Goal: Information Seeking & Learning: Learn about a topic

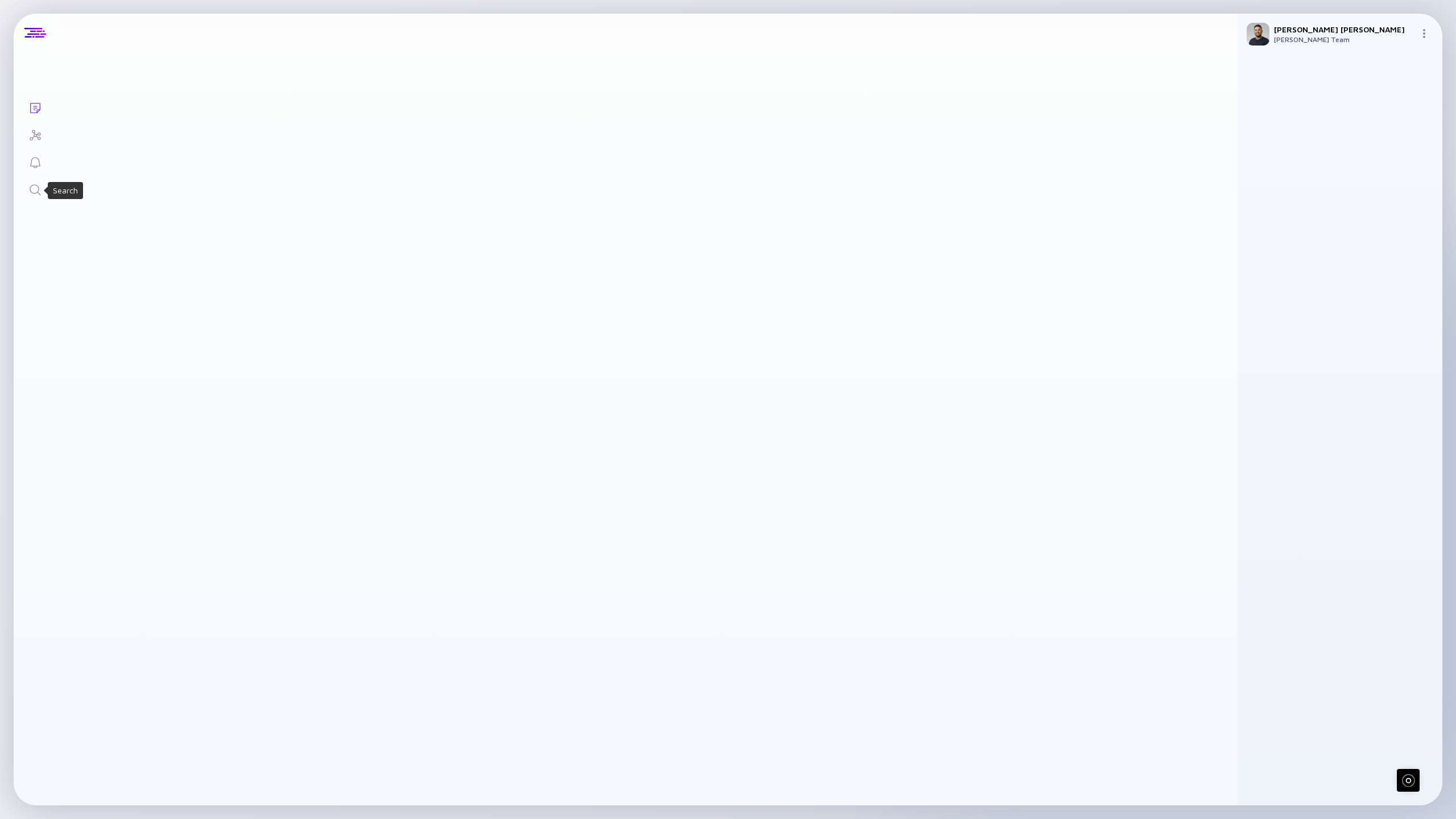
click at [40, 194] on icon "Search" at bounding box center [35, 190] width 14 height 14
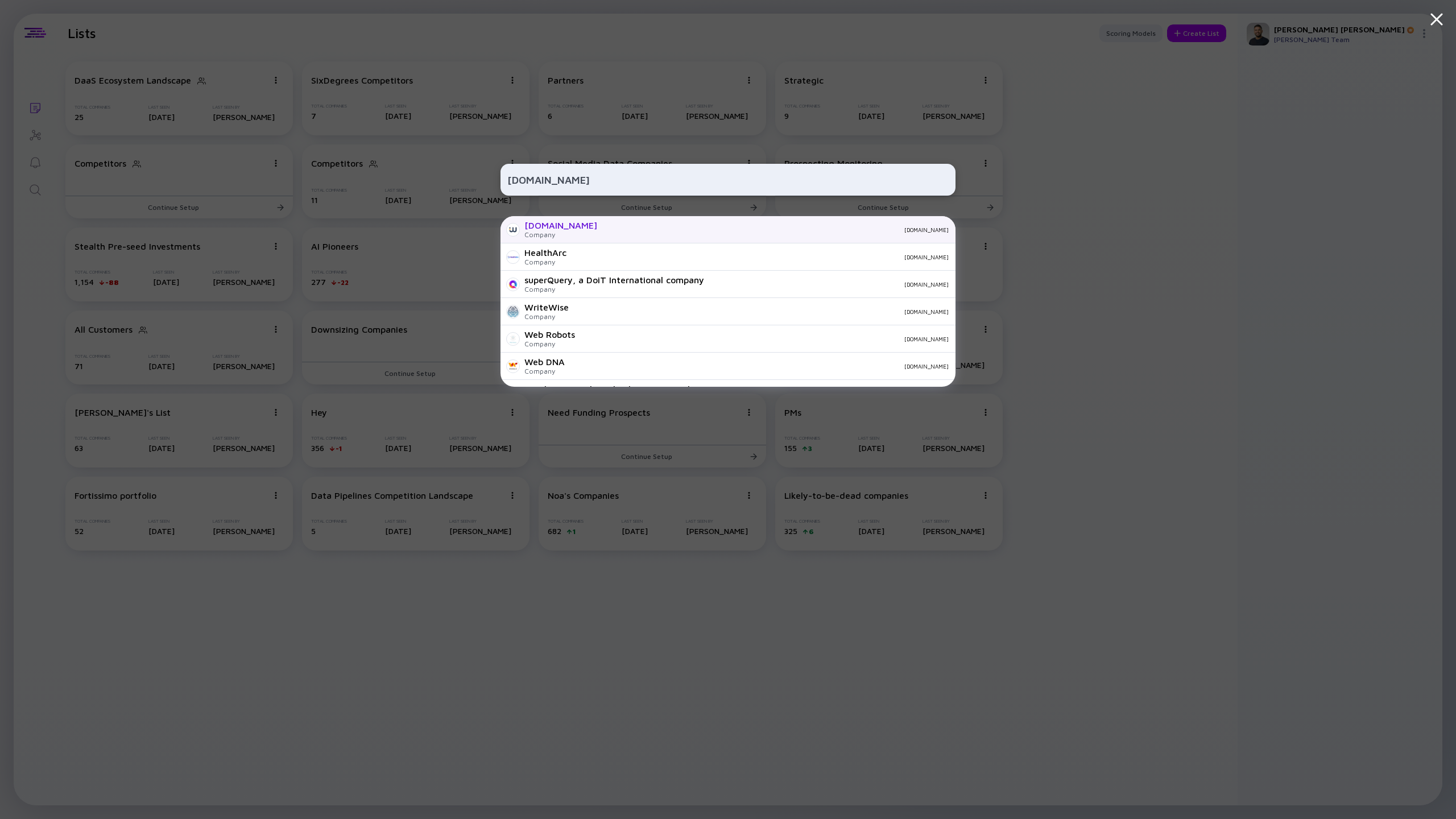
type input "webz.io"
click at [630, 241] on div "Webz.io Company webz.io" at bounding box center [728, 230] width 455 height 27
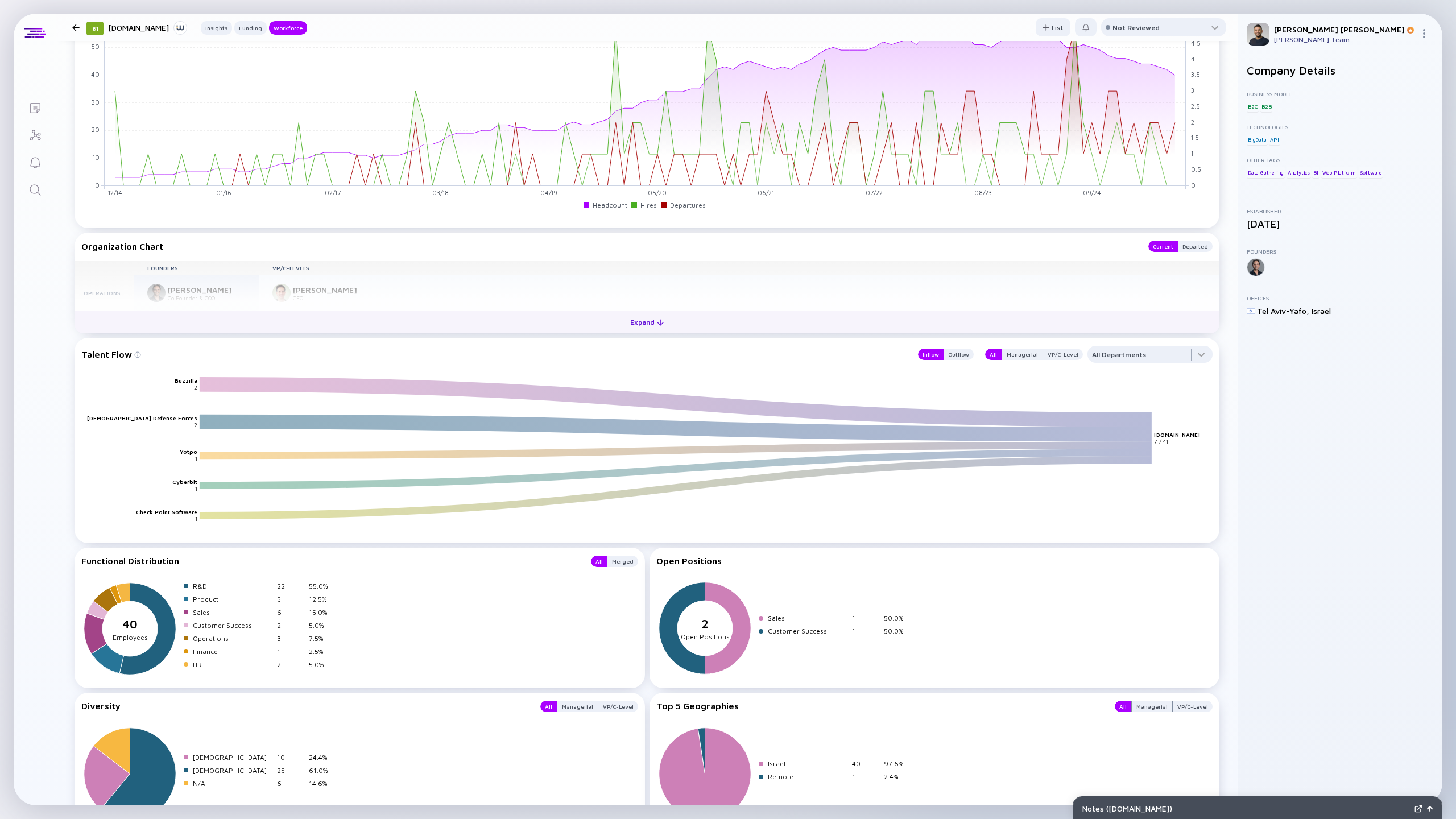
scroll to position [770, 0]
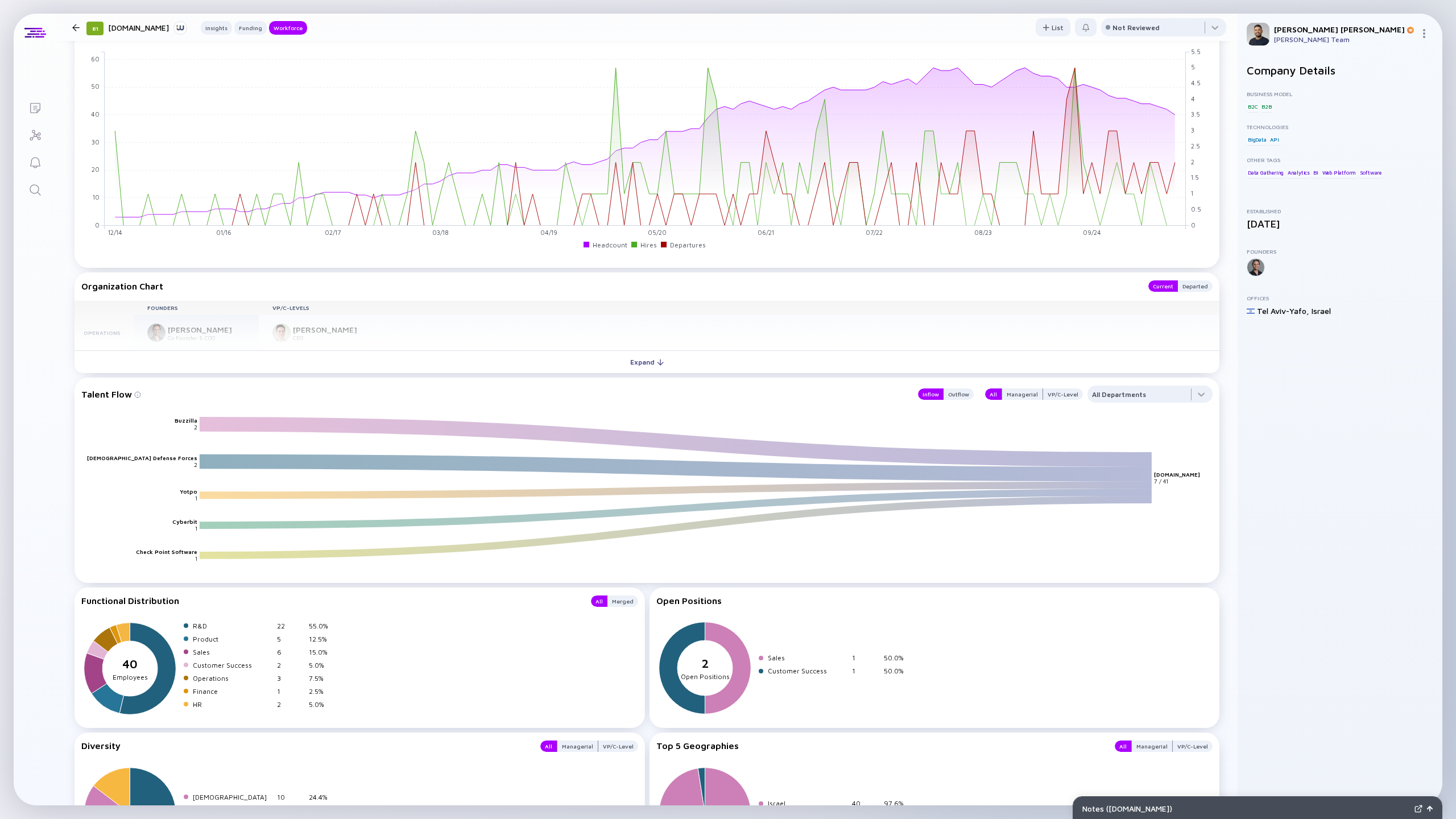
click at [636, 348] on div "Founders VP/C-Levels Operations Guy Mor Co Founder & COO Ran Geva CEO R&D Promo…" at bounding box center [647, 325] width 1145 height 50
click at [630, 363] on div "Expand" at bounding box center [647, 362] width 47 height 17
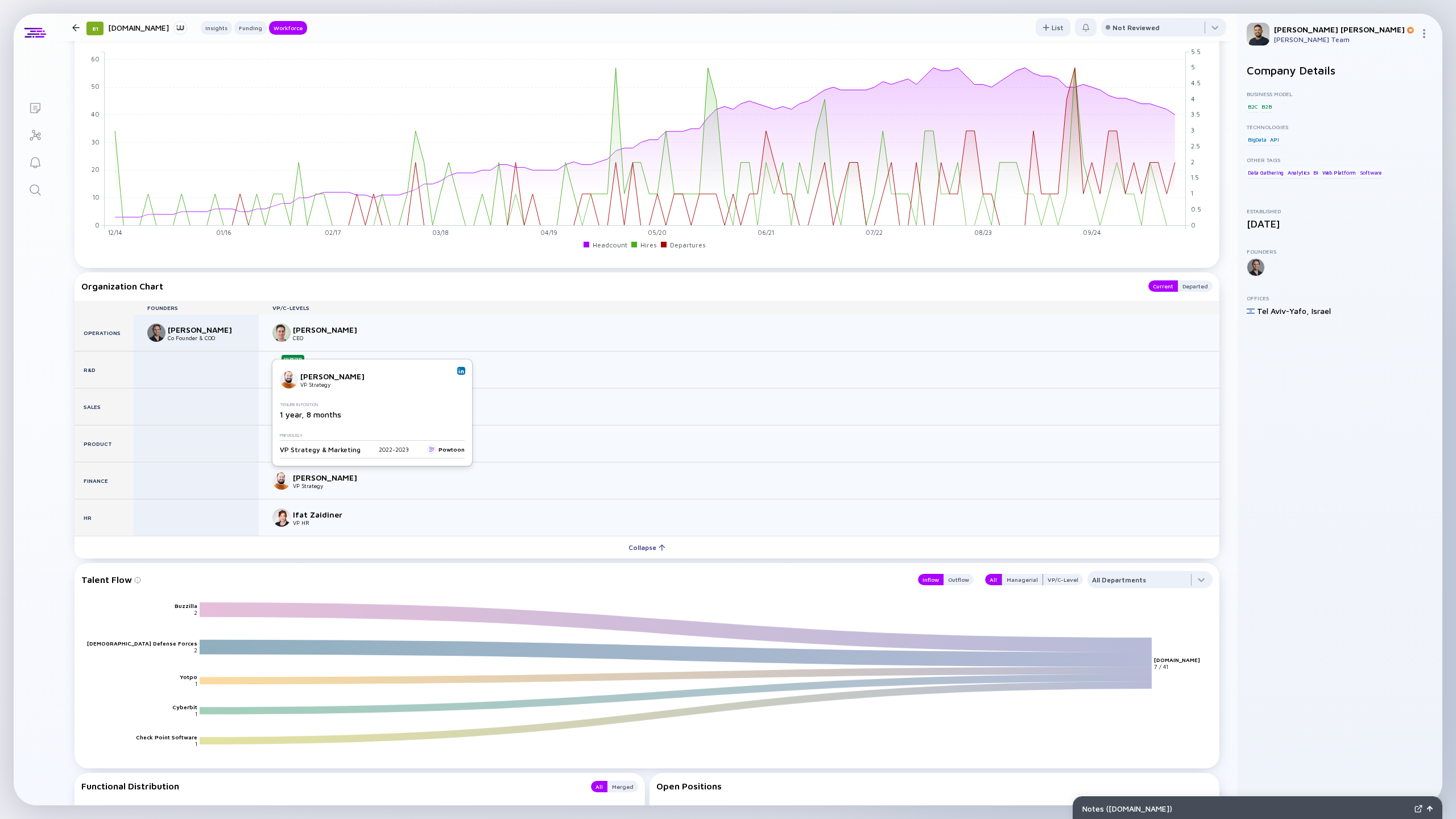
click at [459, 373] on img at bounding box center [461, 370] width 6 height 6
click at [664, 657] on icon at bounding box center [676, 653] width 953 height 12
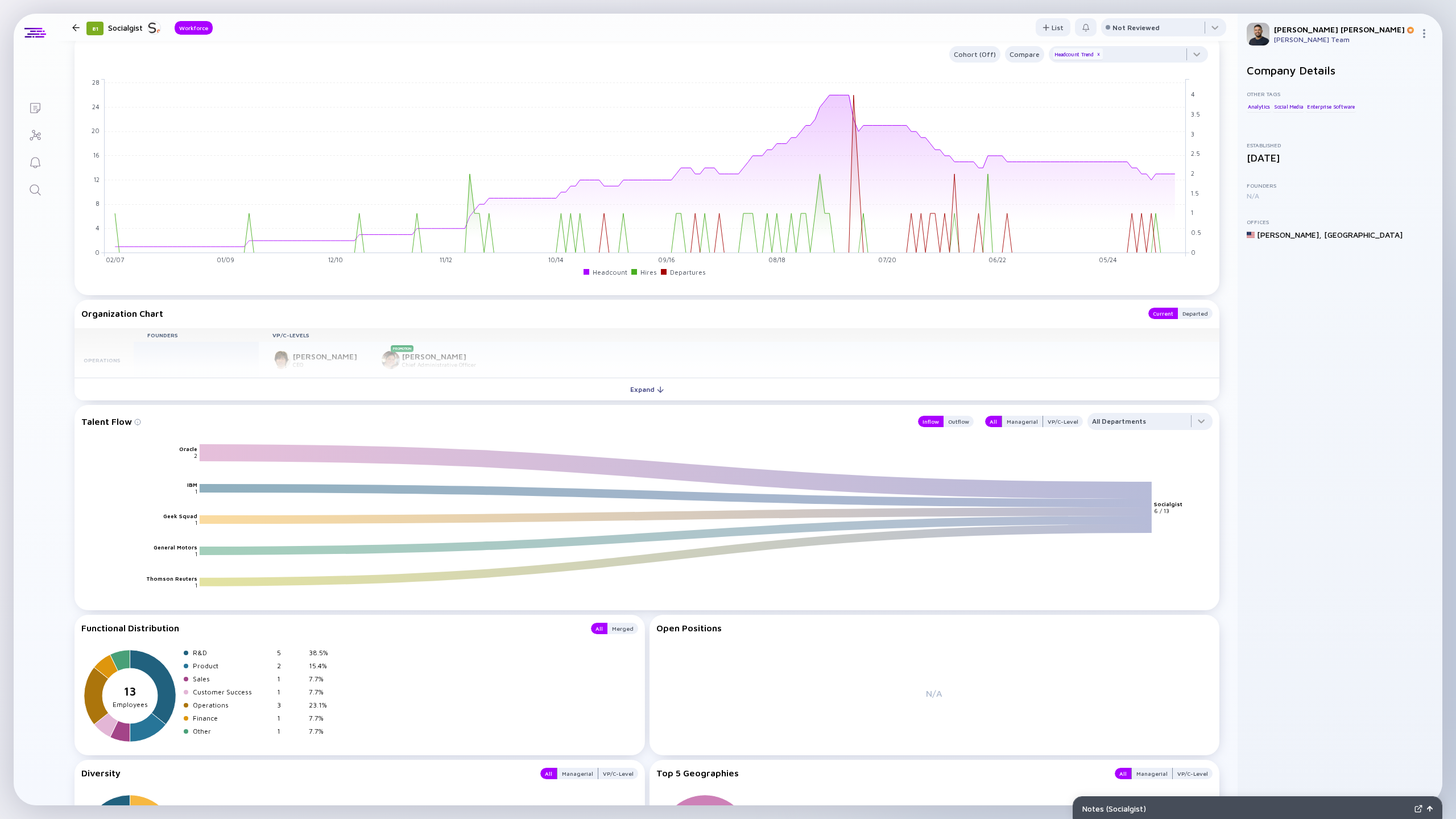
scroll to position [431, 0]
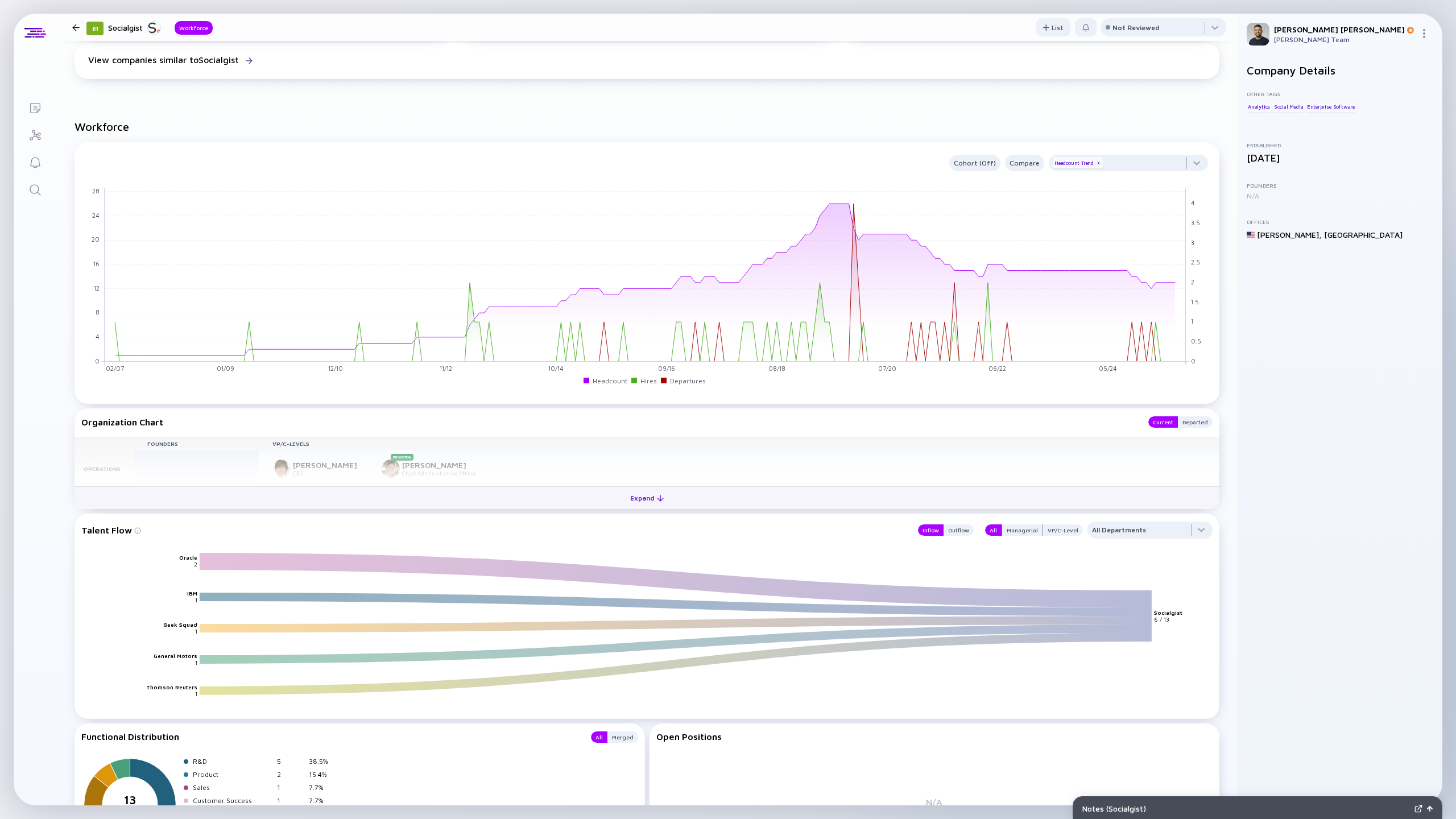
click at [479, 495] on button "Expand" at bounding box center [647, 497] width 1145 height 23
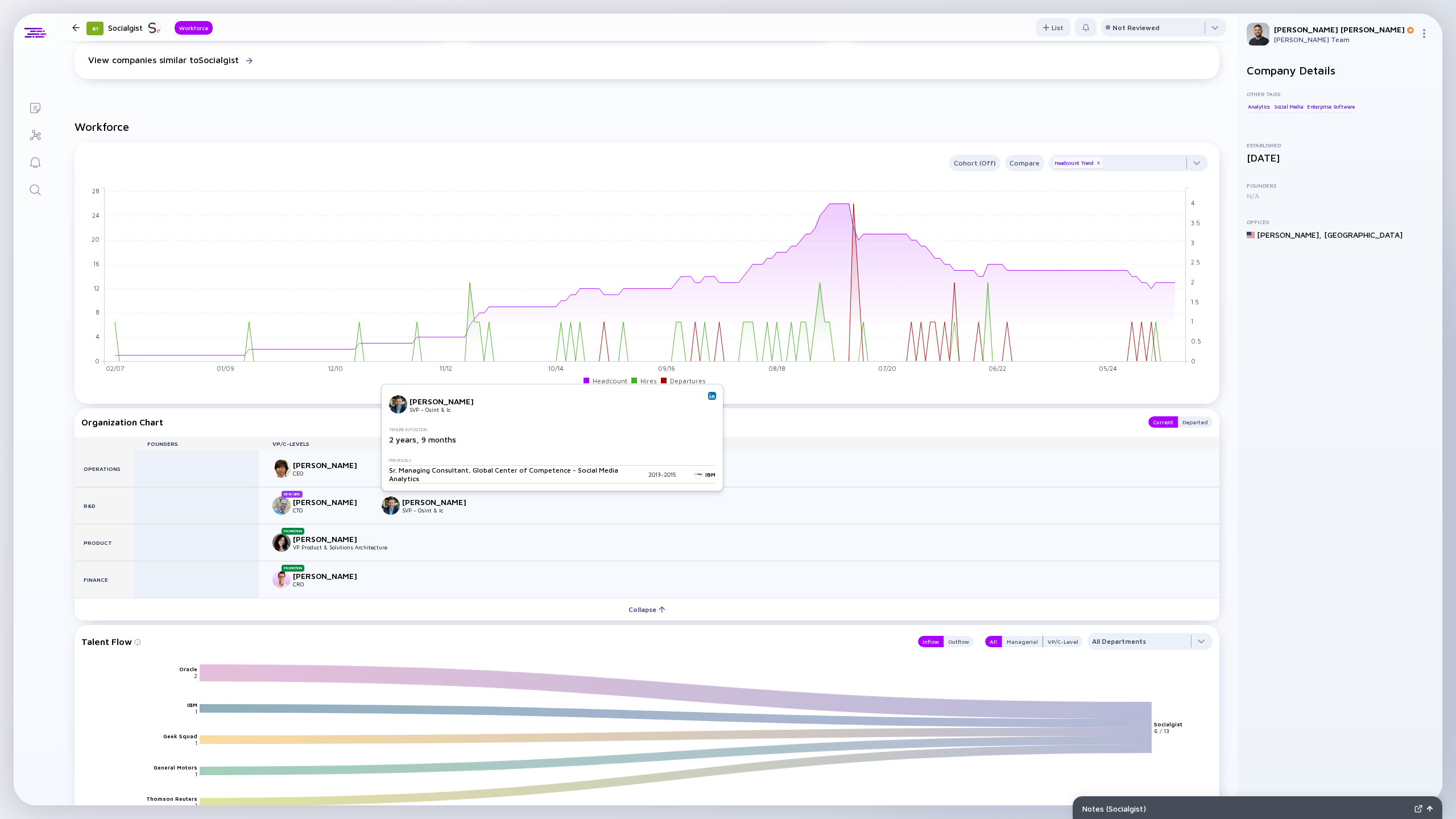
click at [714, 395] on img at bounding box center [712, 395] width 6 height 6
